Goal: Task Accomplishment & Management: Use online tool/utility

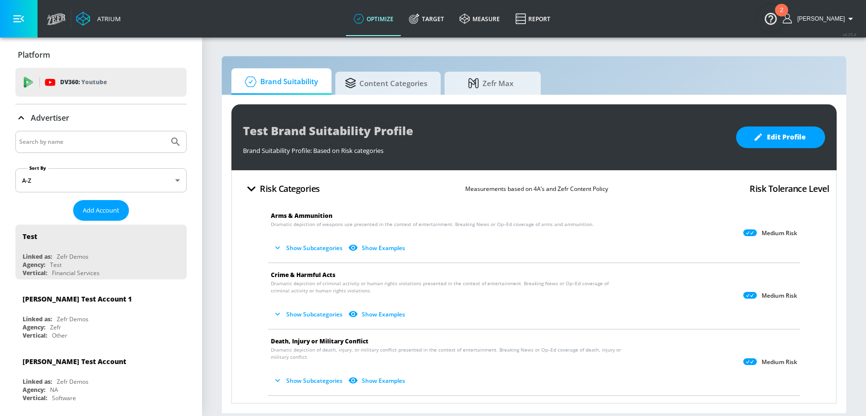
click at [76, 144] on input "Search by name" at bounding box center [92, 142] width 146 height 13
type input "braeburn"
click at [165, 131] on button "Submit Search" at bounding box center [175, 141] width 21 height 21
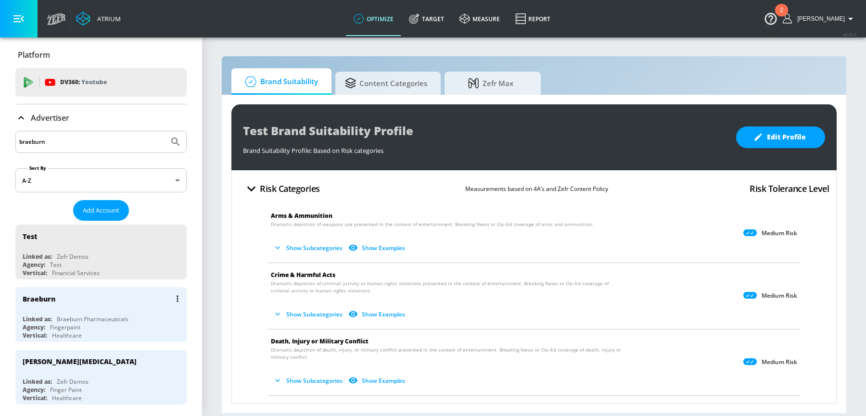
click at [76, 317] on div "Braeburn Pharmaceuticals" at bounding box center [93, 319] width 72 height 8
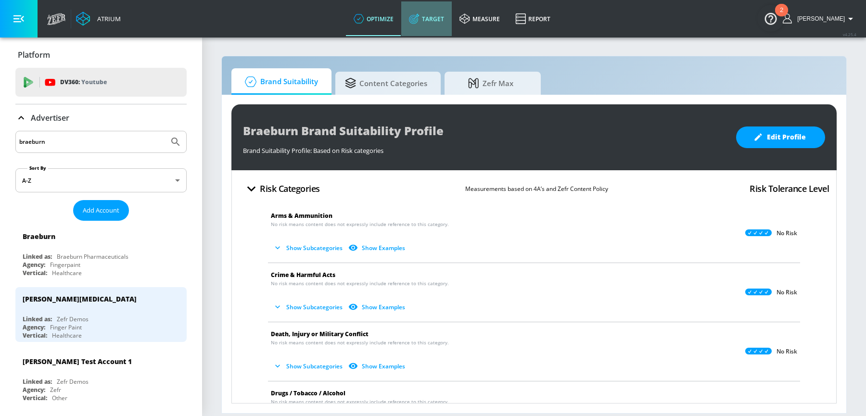
click at [442, 14] on link "Target" at bounding box center [426, 18] width 51 height 35
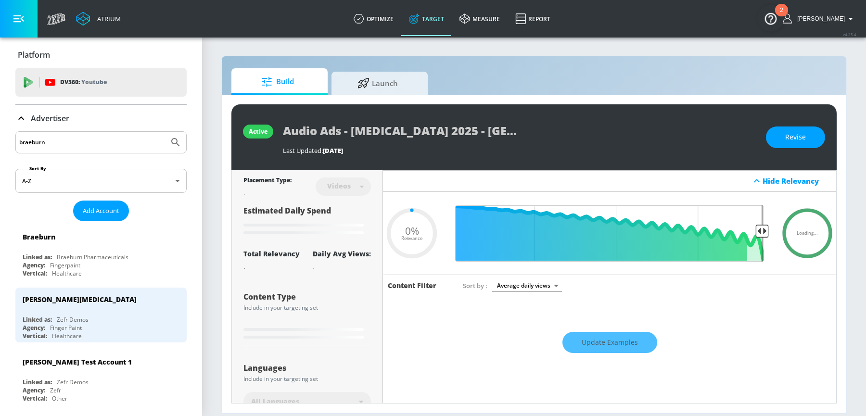
type input "0.05"
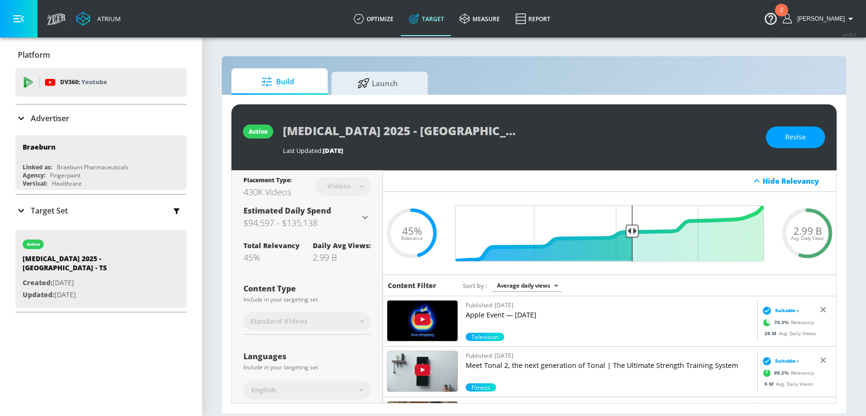
click at [20, 212] on icon at bounding box center [21, 211] width 12 height 12
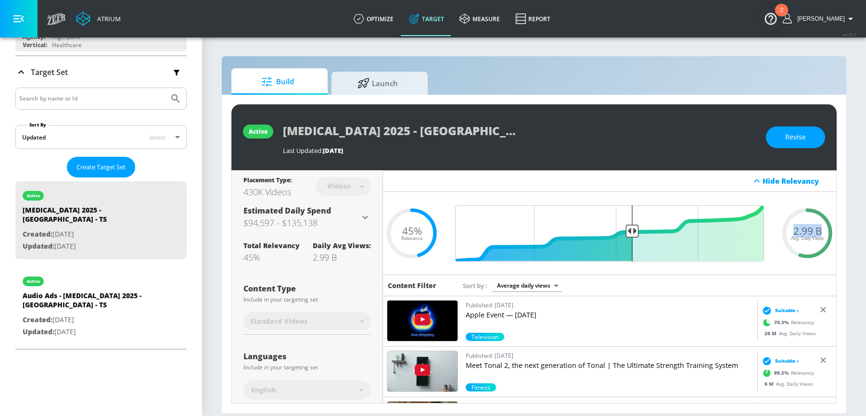
drag, startPoint x: 822, startPoint y: 230, endPoint x: 787, endPoint y: 230, distance: 34.6
click at [787, 230] on div "2.99 B Avg. Daily Views" at bounding box center [807, 233] width 58 height 14
